Goal: Task Accomplishment & Management: Complete application form

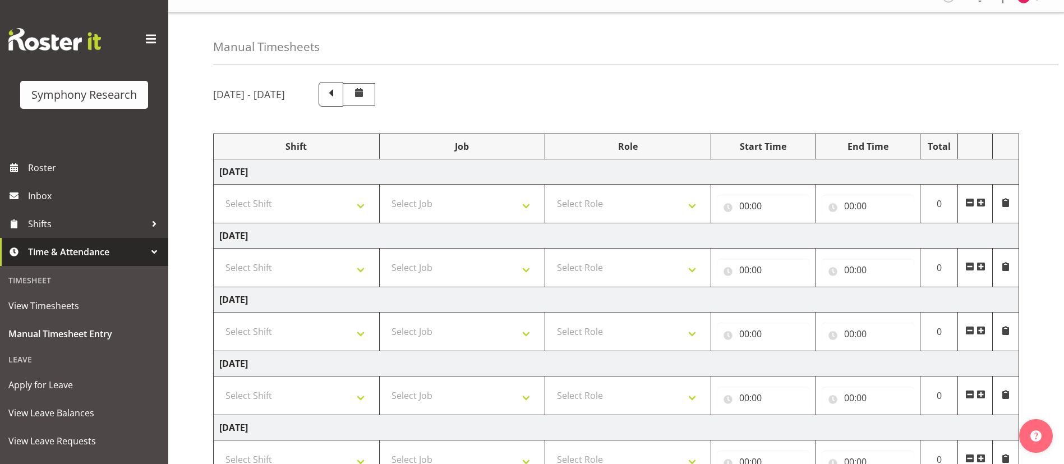
scroll to position [18, 0]
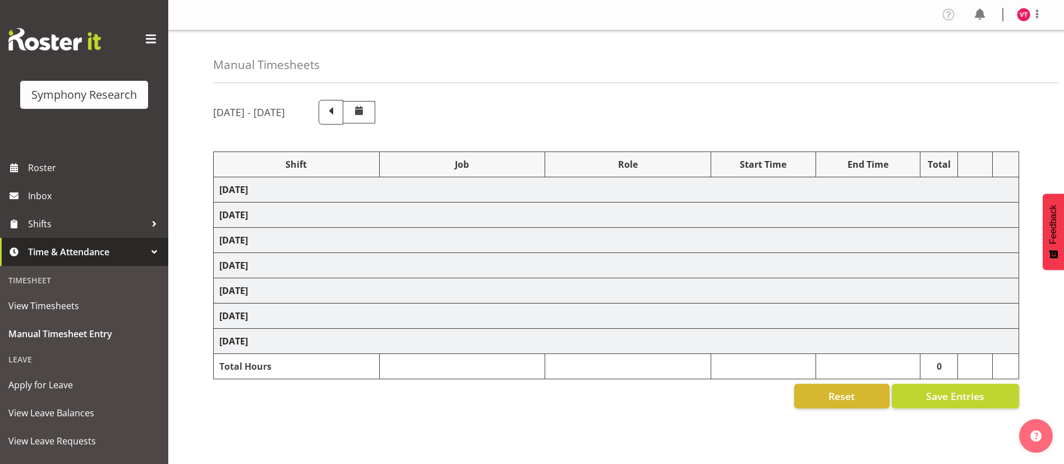
select select "81741"
select select "10499"
select select "47"
select select "48116"
select select "10499"
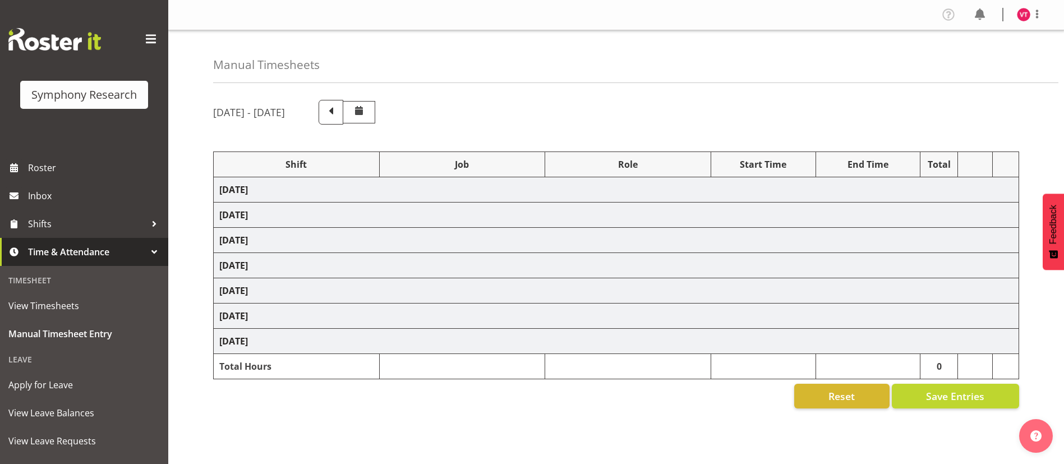
select select "47"
select select "57511"
select select "10499"
select select "47"
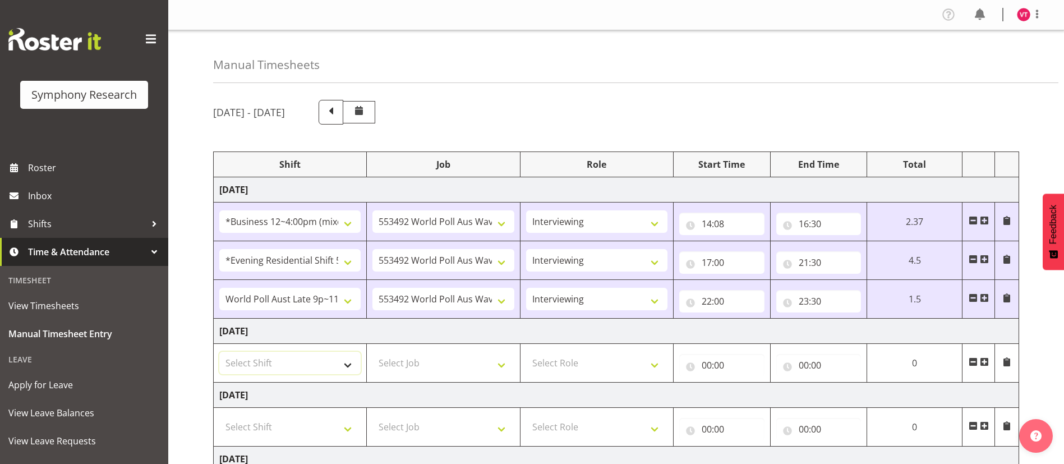
click at [340, 362] on select "Select Shift !!Weekend Residential (Roster IT Shift Label) *Business 9/10am ~ 4…" at bounding box center [289, 363] width 141 height 22
click at [219, 352] on select "Select Shift !!Weekend Residential (Roster IT Shift Label) *Business 9/10am ~ 4…" at bounding box center [289, 363] width 141 height 22
click at [444, 363] on select "Select Job 550060 IF Admin 553492 World Poll Aus Wave 2 Main 2025 553493 World …" at bounding box center [443, 363] width 141 height 22
click at [328, 365] on select "!!Weekend Residential (Roster IT Shift Label) *Business 9/10am ~ 4:30pm *Busine…" at bounding box center [289, 363] width 141 height 22
select select "48116"
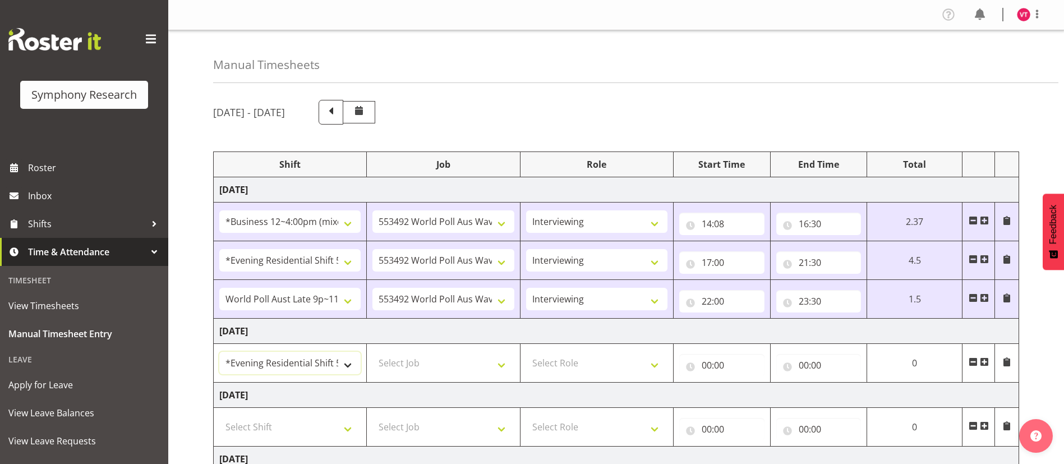
click at [219, 352] on select "!!Weekend Residential (Roster IT Shift Label) *Business 9/10am ~ 4:30pm *Busine…" at bounding box center [289, 363] width 141 height 22
click at [470, 361] on select "Select Job 550060 IF Admin 553492 World Poll Aus Wave 2 Main 2025 553493 World …" at bounding box center [443, 363] width 141 height 22
select select "10587"
click at [373, 352] on select "Select Job 550060 IF Admin 553492 World Poll Aus Wave 2 Main 2025 553493 World …" at bounding box center [443, 363] width 141 height 22
click at [592, 362] on select "Select Role Briefing Interviewing" at bounding box center [596, 363] width 141 height 22
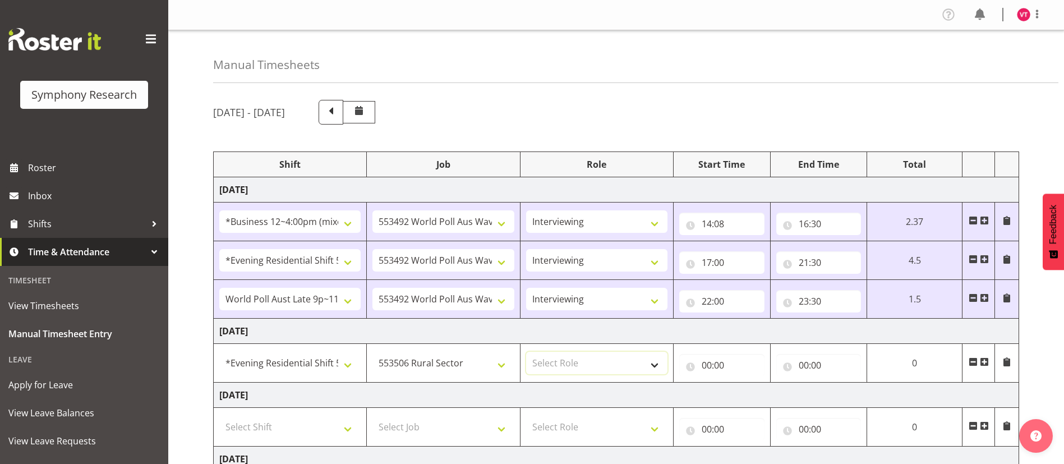
select select "47"
click at [526, 352] on select "Select Role Briefing Interviewing" at bounding box center [596, 363] width 141 height 22
click at [707, 364] on input "00:00" at bounding box center [721, 365] width 85 height 22
click at [756, 392] on select "00 01 02 03 04 05 06 07 08 09 10 11 12 13 14 15 16 17 18 19 20 21 22 23" at bounding box center [755, 394] width 25 height 22
select select "17"
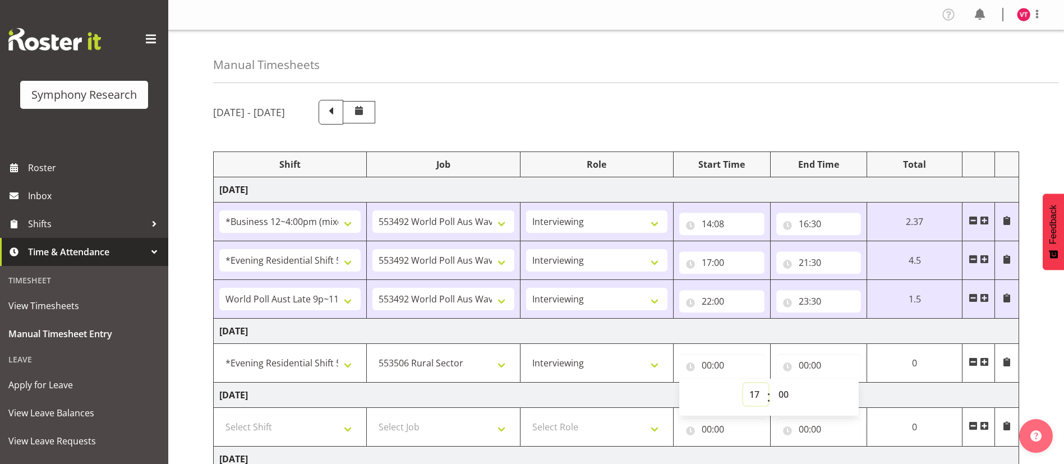
click at [743, 383] on select "00 01 02 03 04 05 06 07 08 09 10 11 12 13 14 15 16 17 18 19 20 21 22 23" at bounding box center [755, 394] width 25 height 22
type input "17:00"
click at [803, 364] on input "00:00" at bounding box center [814, 365] width 85 height 22
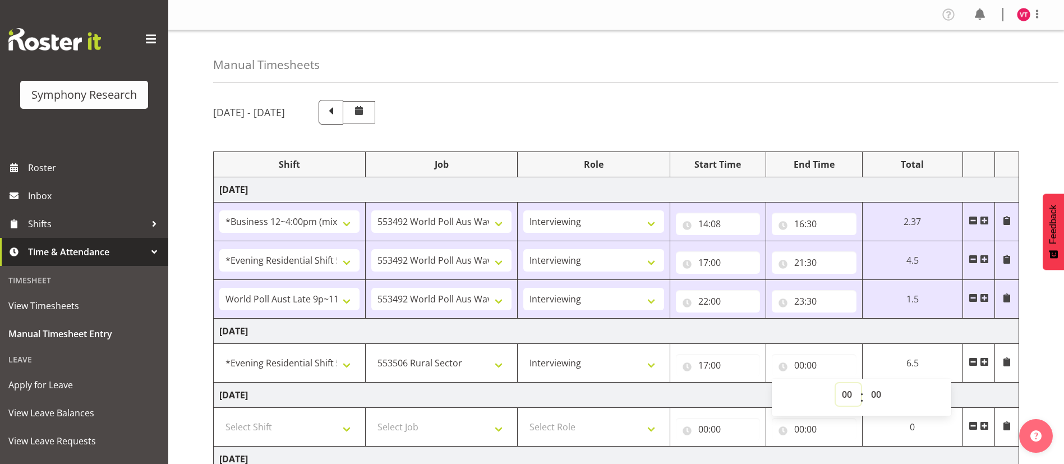
click at [848, 390] on select "00 01 02 03 04 05 06 07 08 09 10 11 12 13 14 15 16 17 18 19 20 21 22 23" at bounding box center [848, 394] width 25 height 22
select select "18"
click at [840, 383] on select "00 01 02 03 04 05 06 07 08 09 10 11 12 13 14 15 16 17 18 19 20 21 22 23" at bounding box center [848, 394] width 25 height 22
type input "18:00"
click at [882, 393] on select "00 01 02 03 04 05 06 07 08 09 10 11 12 13 14 15 16 17 18 19 20 21 22 23 24 25 2…" at bounding box center [882, 394] width 25 height 22
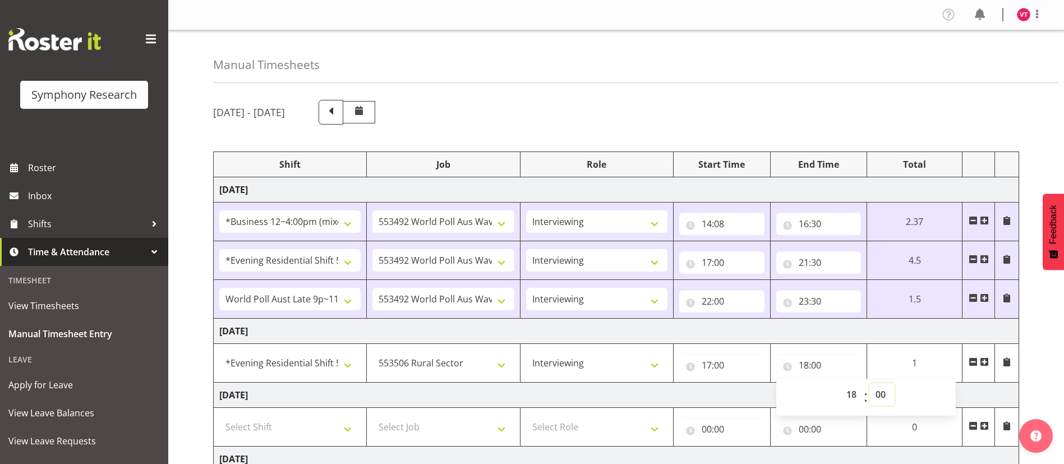
select select "40"
click at [870, 383] on select "00 01 02 03 04 05 06 07 08 09 10 11 12 13 14 15 16 17 18 19 20 21 22 23 24 25 2…" at bounding box center [882, 394] width 25 height 22
type input "18:40"
click at [984, 364] on span at bounding box center [984, 361] width 9 height 9
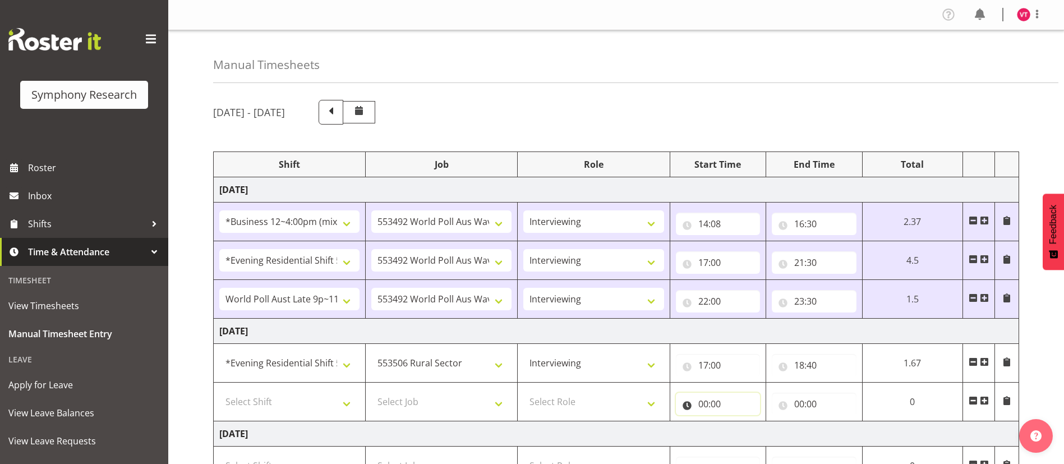
click at [701, 406] on input "00:00" at bounding box center [718, 404] width 85 height 22
click at [753, 436] on select "00 01 02 03 04 05 06 07 08 09 10 11 12 13 14 15 16 17 18 19 20 21 22 23" at bounding box center [752, 433] width 25 height 22
select select "18"
click at [765, 422] on select "00 01 02 03 04 05 06 07 08 09 10 11 12 13 14 15 16 17 18 19 20 21 22 23" at bounding box center [752, 433] width 25 height 22
type input "18:00"
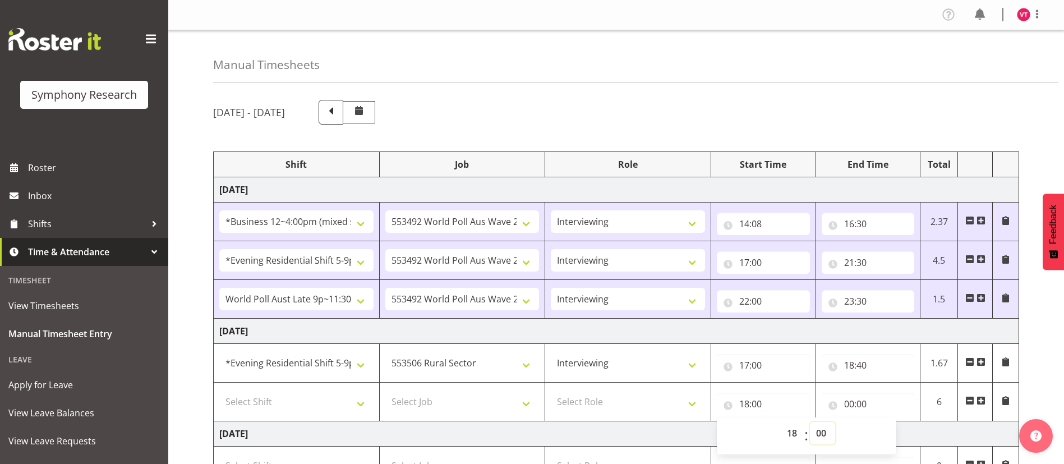
click at [824, 430] on select "00 01 02 03 04 05 06 07 08 09 10 11 12 13 14 15 16 17 18 19 20 21 22 23 24 25 2…" at bounding box center [822, 433] width 25 height 22
select select "40"
click at [810, 422] on select "00 01 02 03 04 05 06 07 08 09 10 11 12 13 14 15 16 17 18 19 20 21 22 23 24 25 2…" at bounding box center [822, 433] width 25 height 22
type input "18:40"
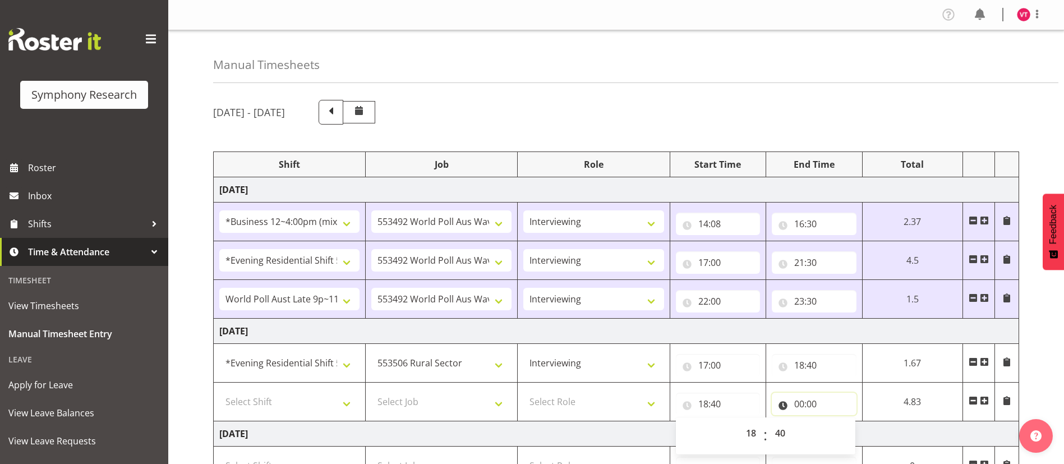
click at [803, 399] on input "00:00" at bounding box center [814, 404] width 85 height 22
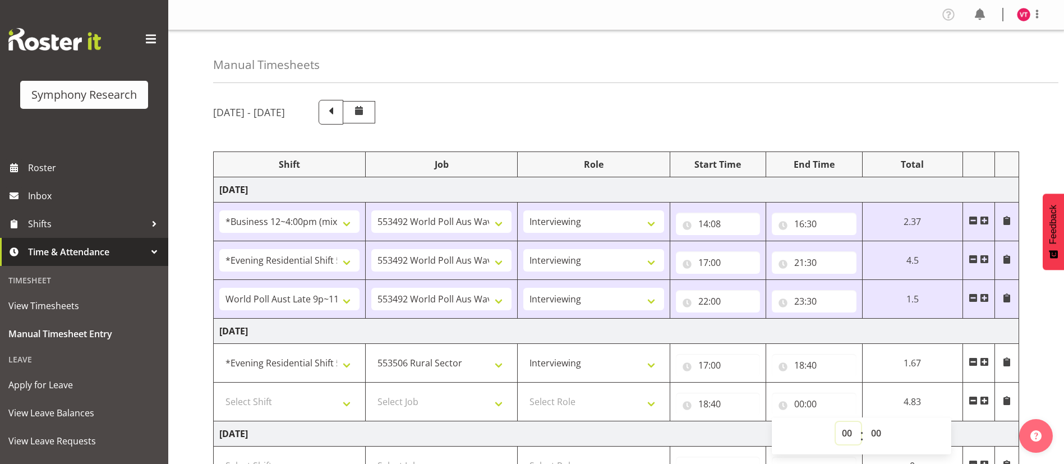
click at [850, 432] on select "00 01 02 03 04 05 06 07 08 09 10 11 12 13 14 15 16 17 18 19 20 21 22 23" at bounding box center [848, 433] width 25 height 22
select select "21"
click at [836, 422] on select "00 01 02 03 04 05 06 07 08 09 10 11 12 13 14 15 16 17 18 19 20 21 22 23" at bounding box center [848, 433] width 25 height 22
type input "21:00"
click at [341, 397] on select "Select Shift !!Weekend Residential (Roster IT Shift Label) *Business 9/10am ~ 4…" at bounding box center [289, 401] width 140 height 22
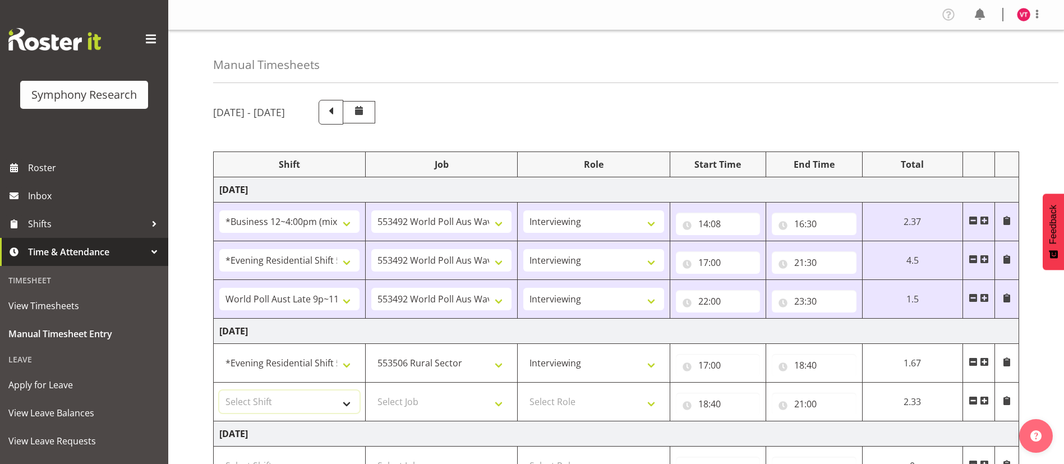
select select "48116"
click at [219, 390] on select "Select Shift !!Weekend Residential (Roster IT Shift Label) *Business 9/10am ~ 4…" at bounding box center [289, 401] width 140 height 22
click at [426, 403] on select "Select Job 550060 IF Admin 553492 World Poll Aus Wave 2 Main 2025 553493 World …" at bounding box center [441, 401] width 140 height 22
select select "10499"
click at [371, 390] on select "Select Job 550060 IF Admin 553492 World Poll Aus Wave 2 Main 2025 553493 World …" at bounding box center [441, 401] width 140 height 22
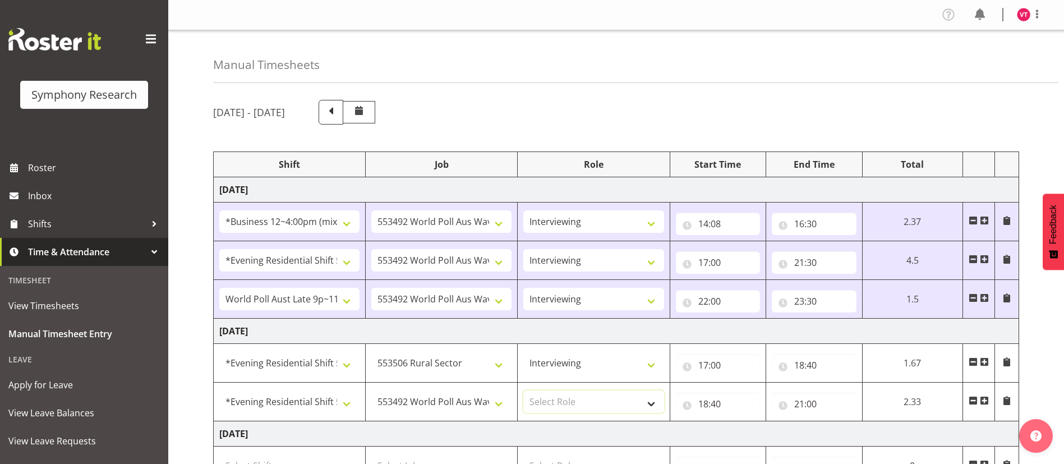
click at [581, 399] on select "Select Role Briefing Interviewing" at bounding box center [593, 401] width 140 height 22
select select "47"
click at [523, 390] on select "Select Role Briefing Interviewing" at bounding box center [593, 401] width 140 height 22
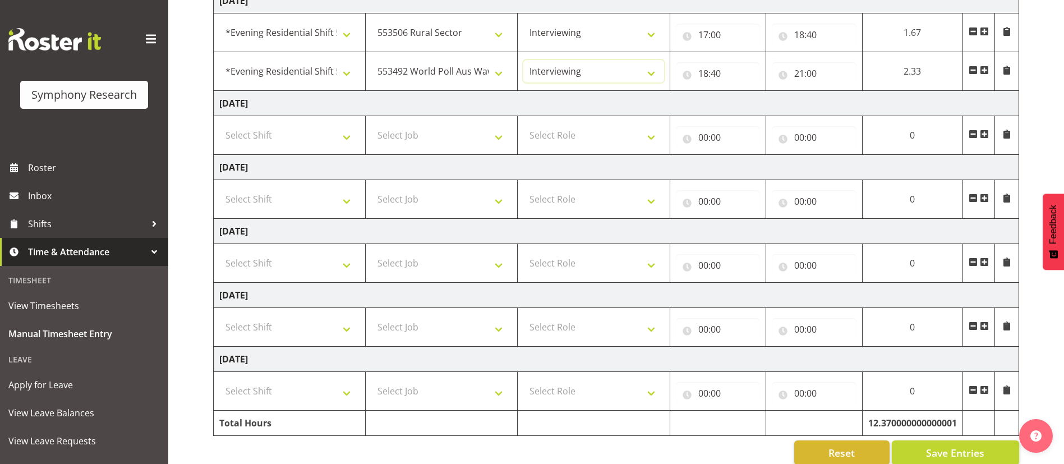
scroll to position [353, 0]
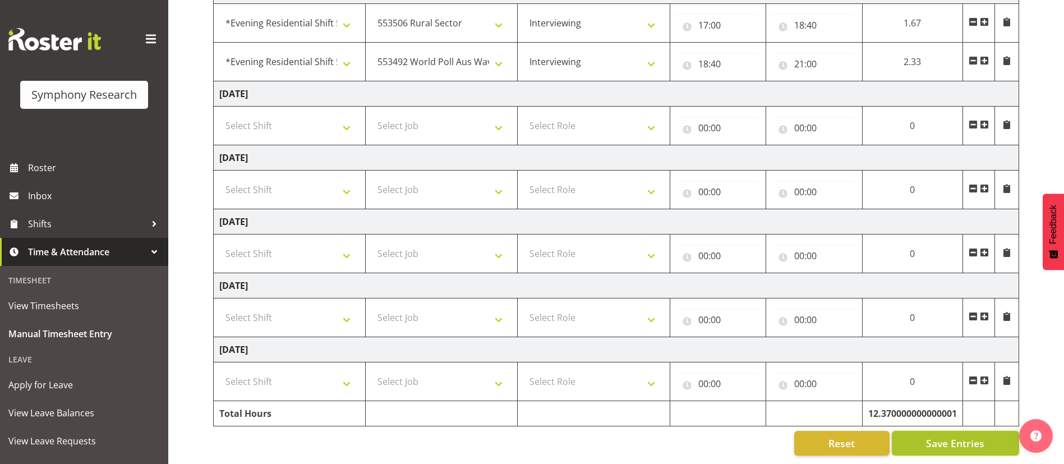
click at [944, 436] on span "Save Entries" at bounding box center [955, 443] width 58 height 15
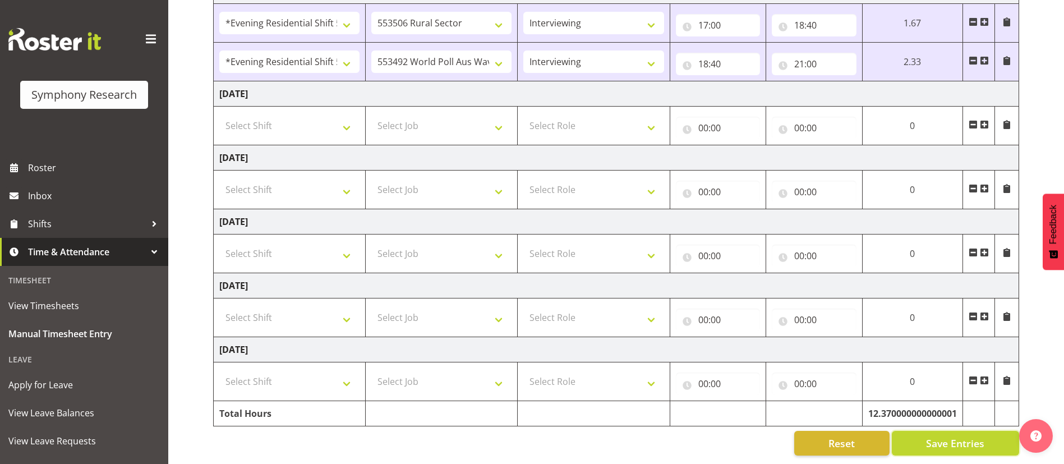
scroll to position [310, 0]
